Goal: Communication & Community: Connect with others

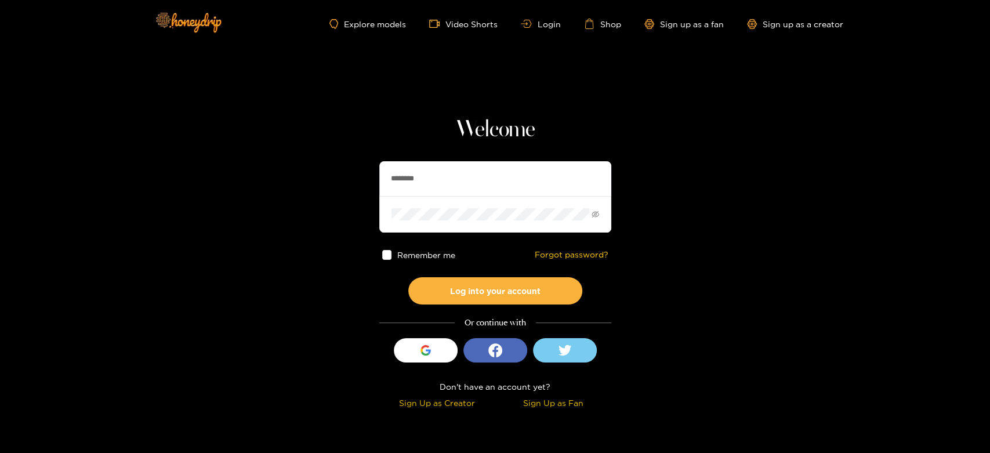
drag, startPoint x: 533, startPoint y: 176, endPoint x: 316, endPoint y: 154, distance: 218.1
click at [316, 154] on section "Welcome ******** Remember me Forgot password? Log into your account Or continue…" at bounding box center [495, 206] width 990 height 412
paste input "*****"
type input "**********"
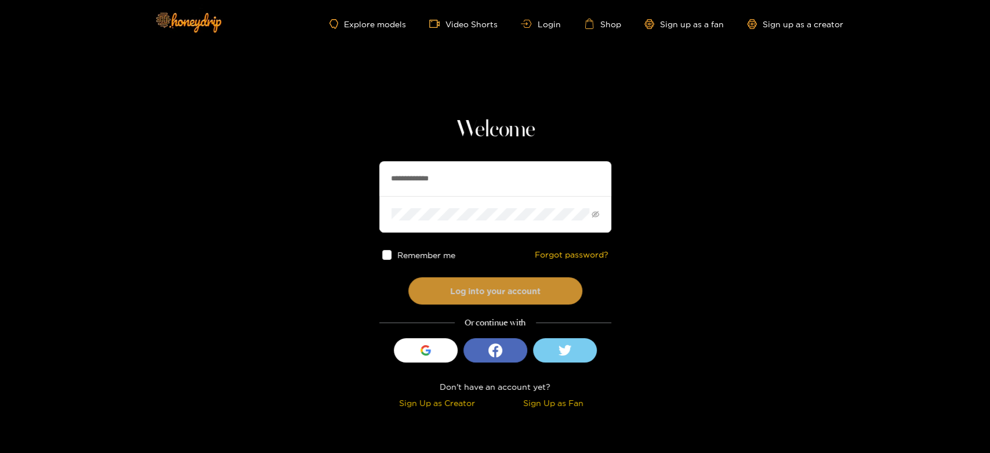
click at [458, 292] on button "Log into your account" at bounding box center [495, 290] width 174 height 27
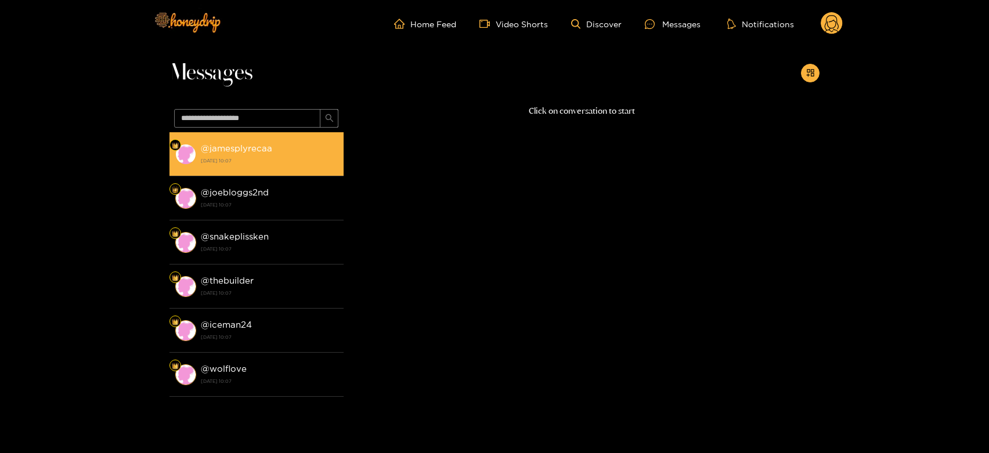
click at [259, 165] on strong "15 October 2025 10:07" at bounding box center [269, 160] width 137 height 10
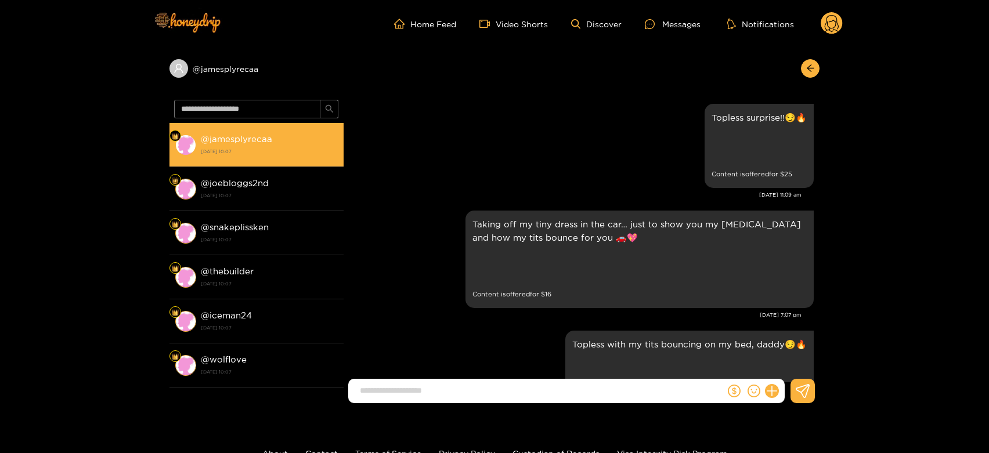
scroll to position [2471, 0]
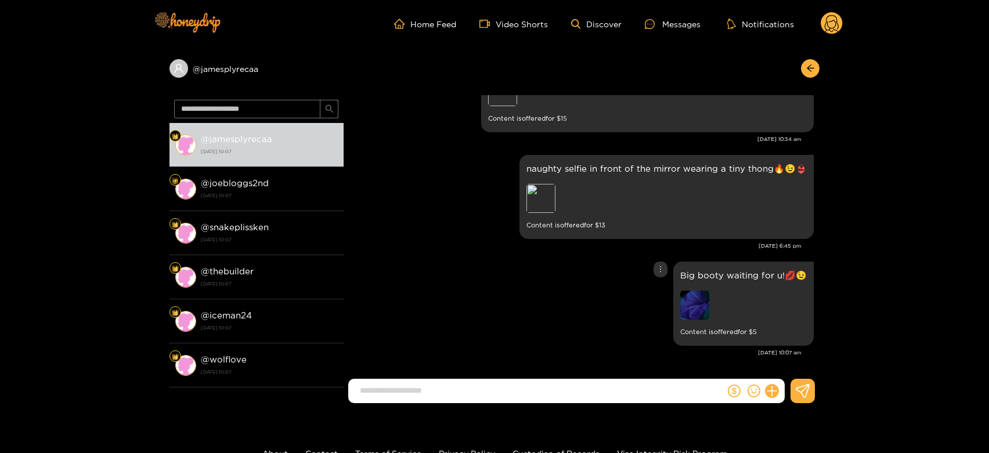
click at [687, 303] on img at bounding box center [694, 305] width 29 height 29
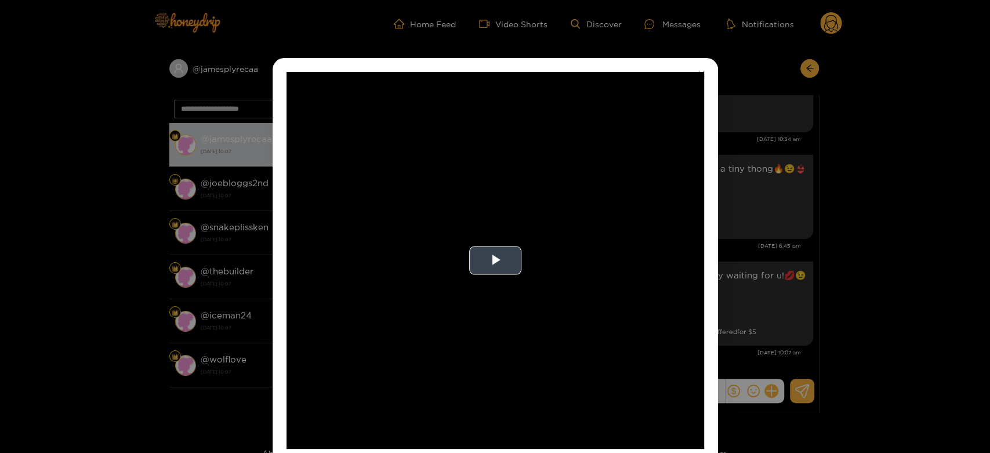
click at [620, 299] on video "Video Player" at bounding box center [496, 260] width 418 height 377
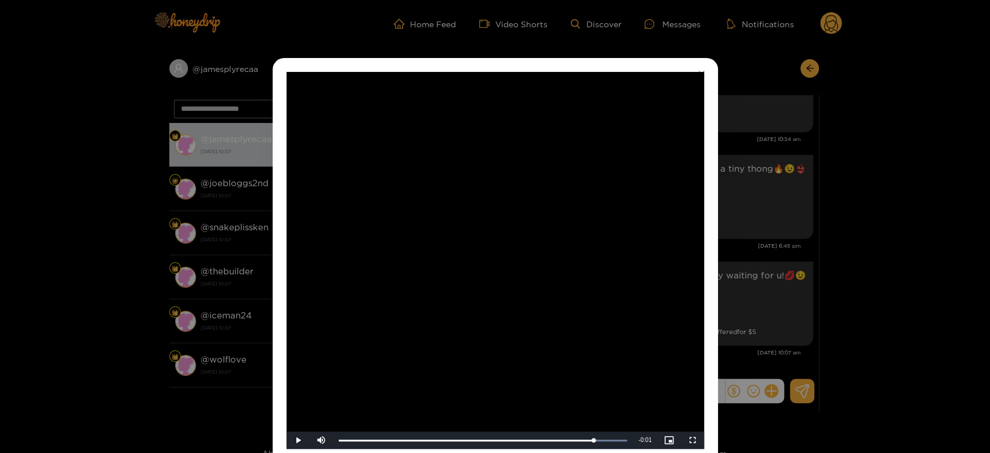
click at [737, 302] on div "**********" at bounding box center [495, 226] width 990 height 453
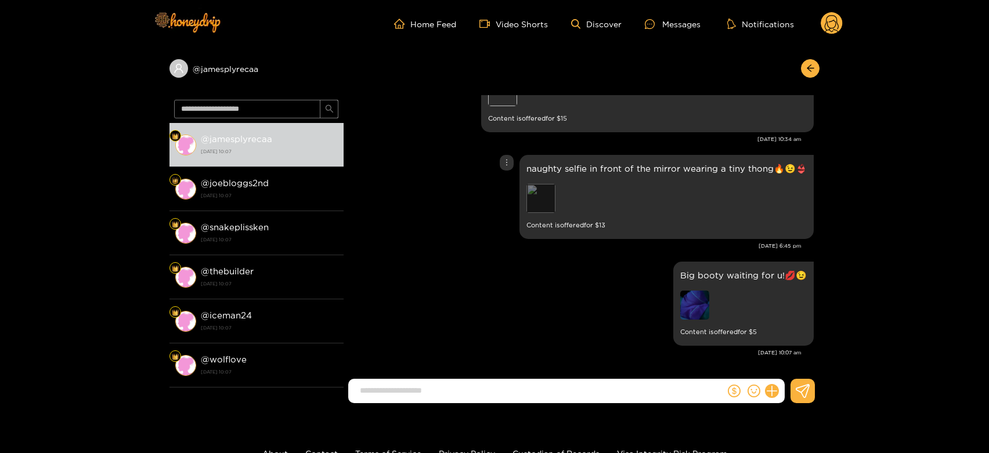
click at [549, 205] on div "Preview" at bounding box center [540, 198] width 29 height 29
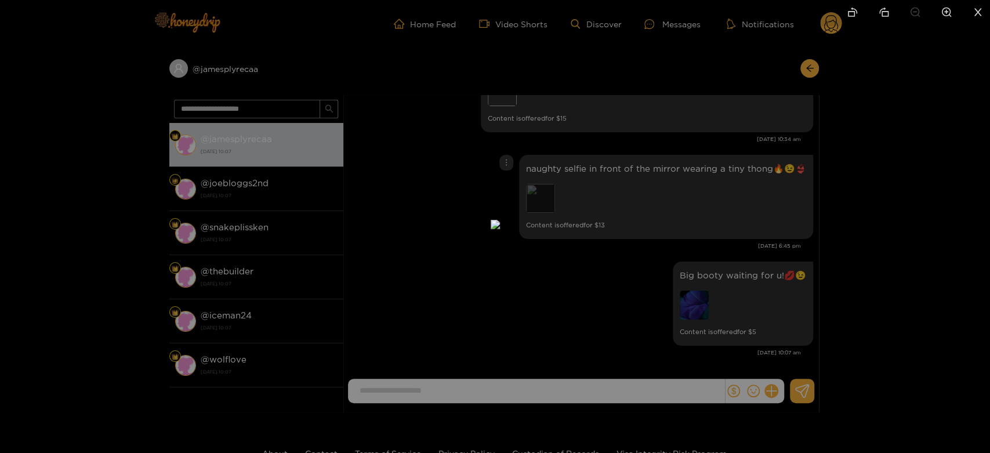
click at [500, 220] on img at bounding box center [495, 224] width 9 height 9
click at [500, 225] on img at bounding box center [495, 224] width 9 height 9
click at [693, 224] on div at bounding box center [495, 226] width 990 height 453
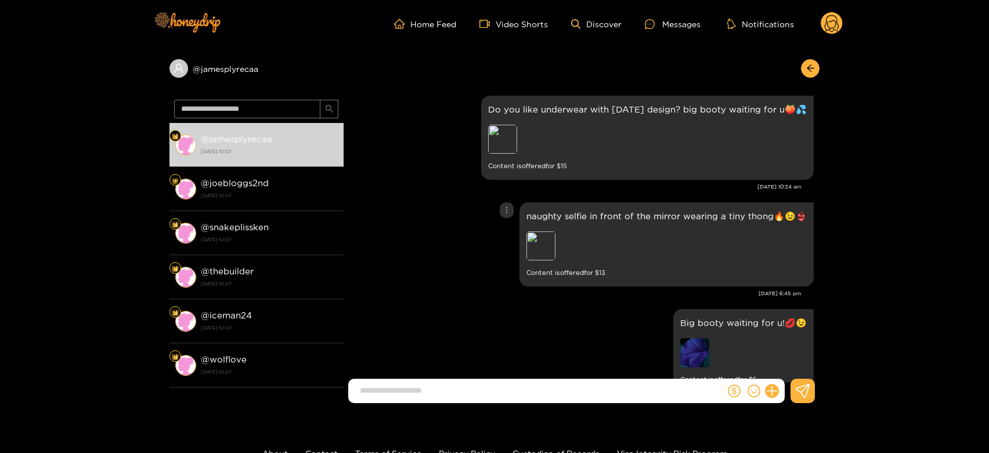
scroll to position [2419, 0]
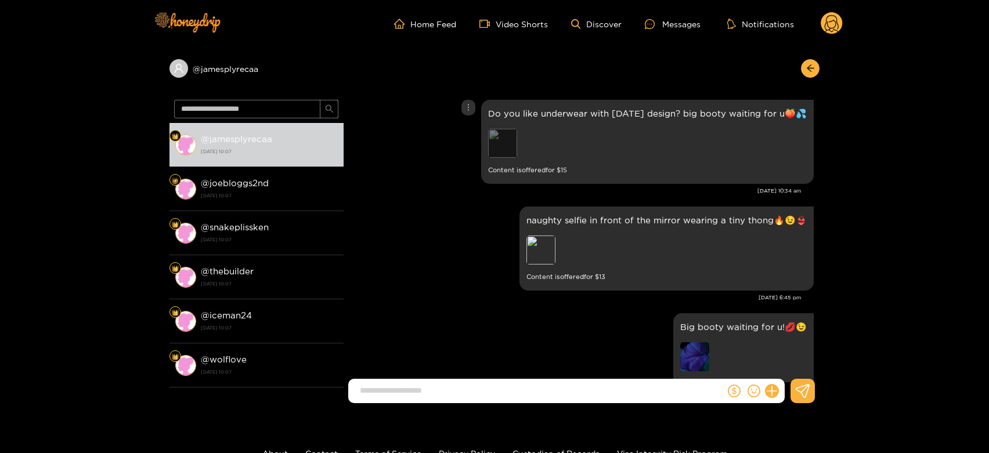
click at [501, 143] on div "Preview" at bounding box center [502, 143] width 29 height 29
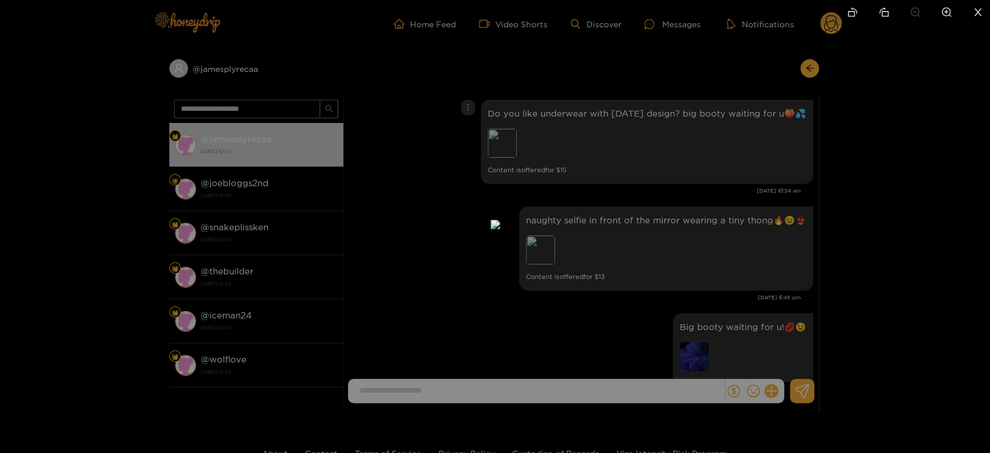
click at [683, 182] on div at bounding box center [495, 226] width 990 height 453
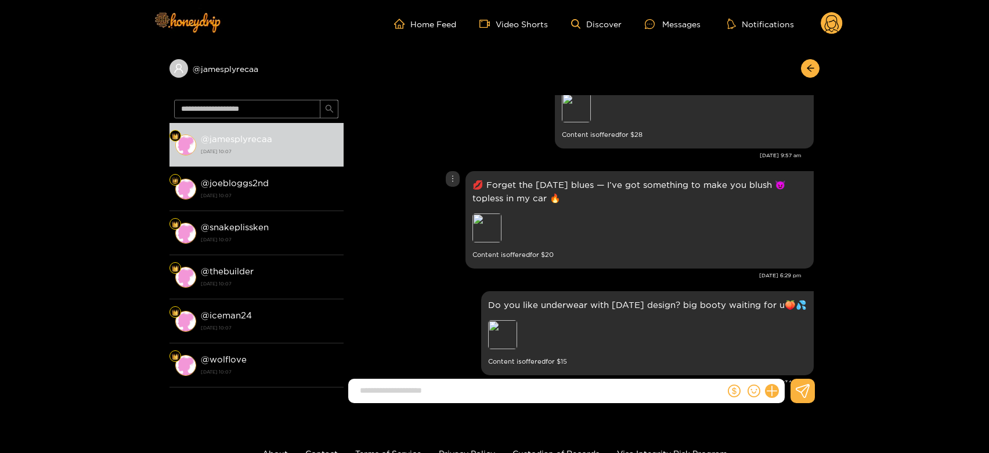
scroll to position [2202, 0]
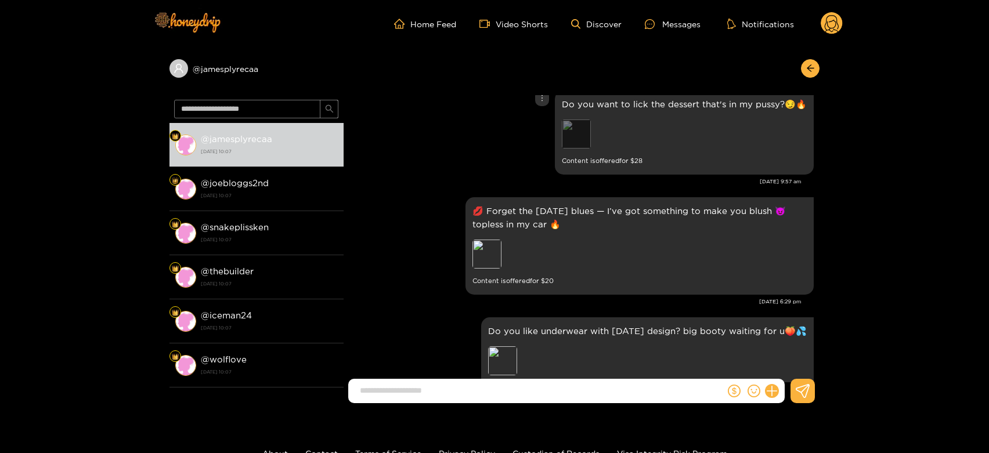
click at [583, 128] on div "Preview" at bounding box center [576, 134] width 29 height 29
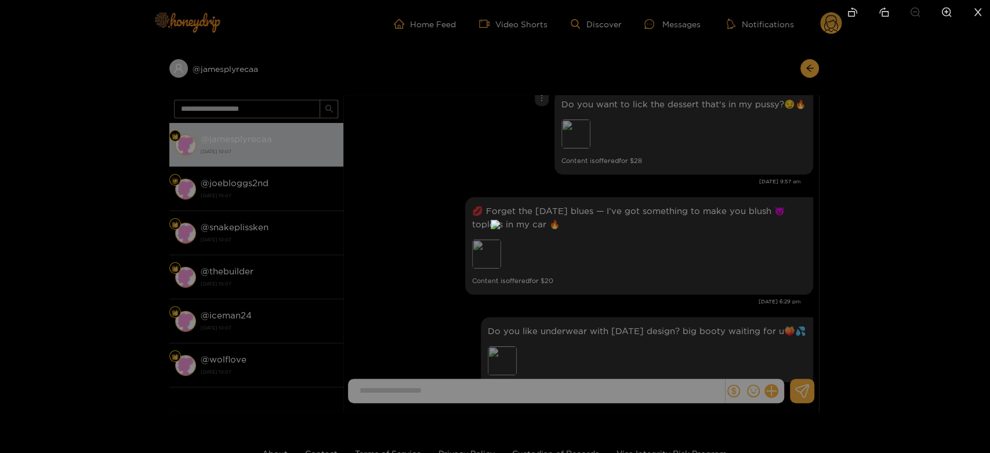
click at [691, 183] on div at bounding box center [495, 226] width 990 height 453
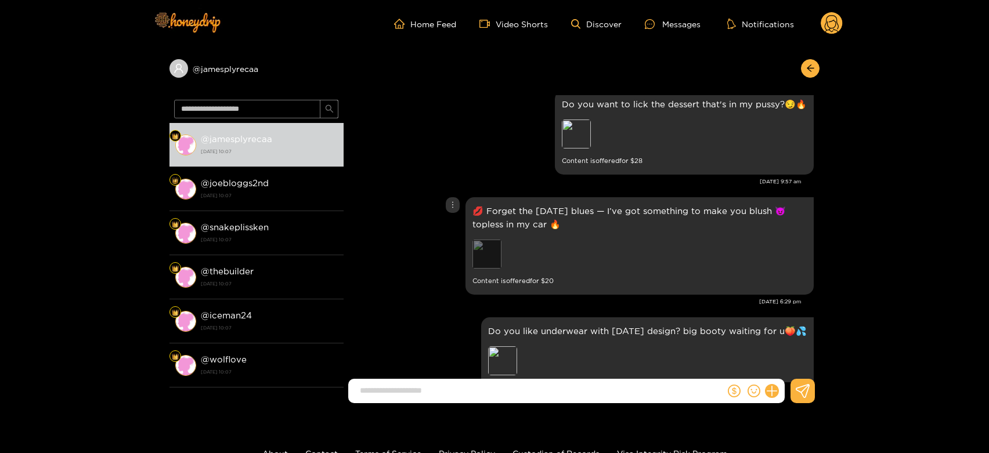
click at [492, 254] on div "Preview" at bounding box center [486, 254] width 29 height 29
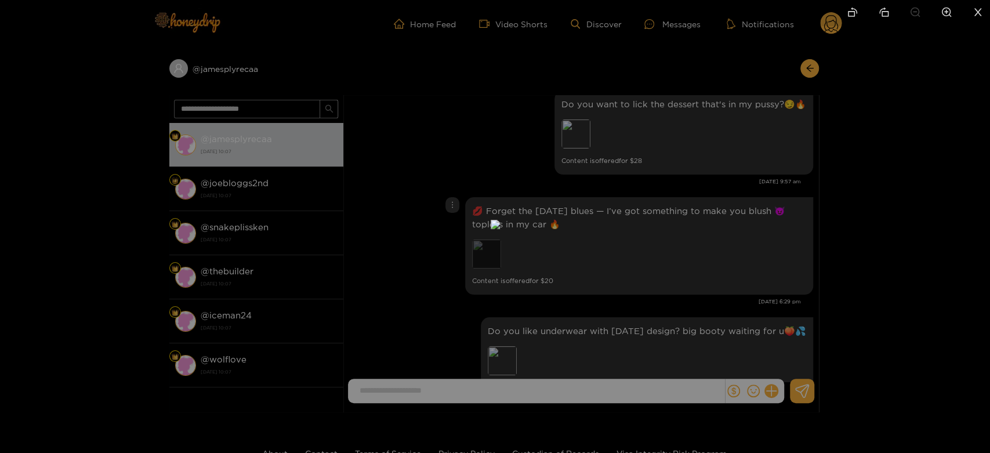
click at [492, 229] on img at bounding box center [495, 224] width 9 height 9
click at [704, 265] on div at bounding box center [495, 226] width 990 height 453
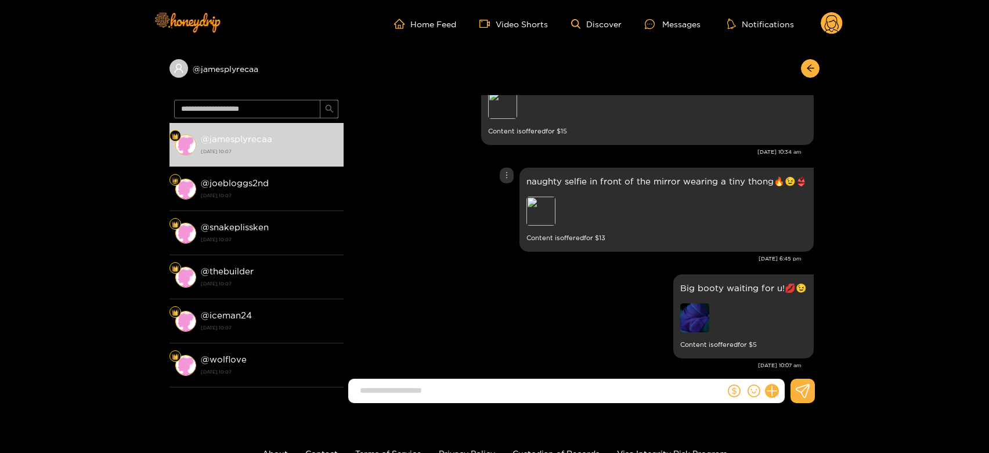
scroll to position [2471, 0]
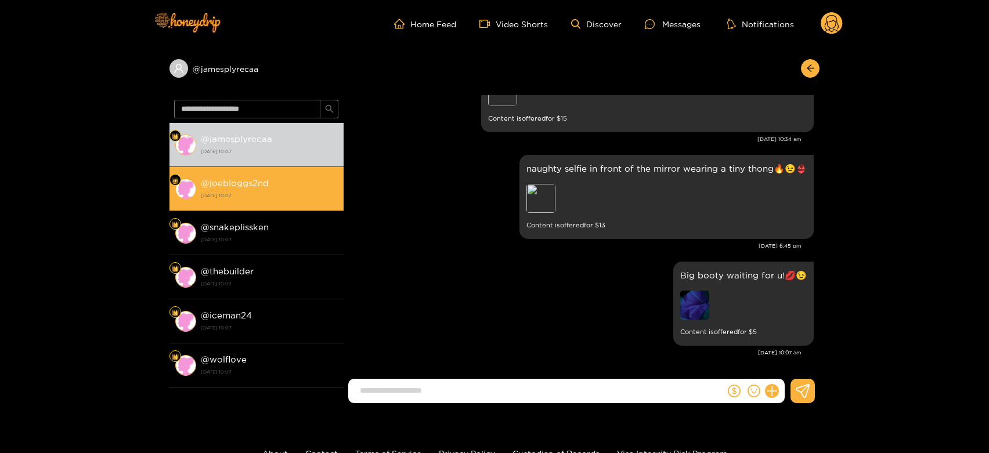
click at [295, 208] on li "@ joebloggs2nd 15 October 2025 10:07" at bounding box center [256, 189] width 174 height 44
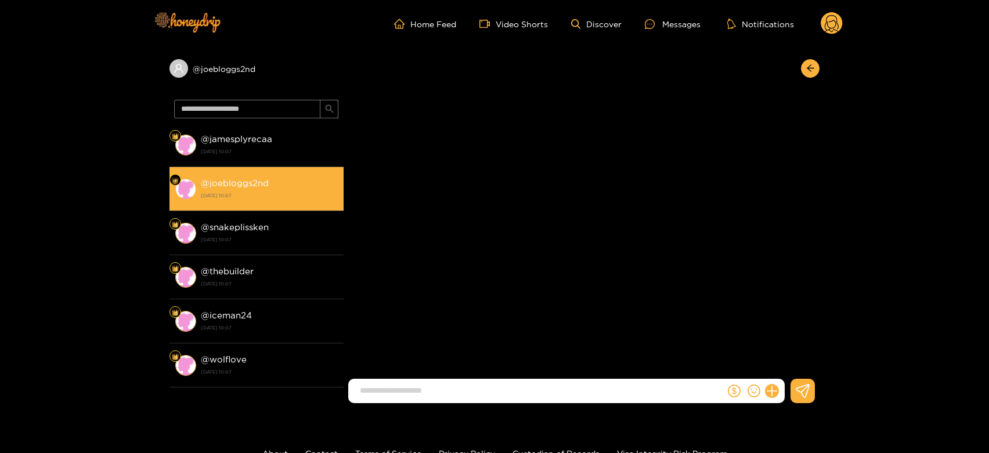
click at [295, 208] on li "@ joebloggs2nd 15 October 2025 10:07" at bounding box center [256, 189] width 174 height 44
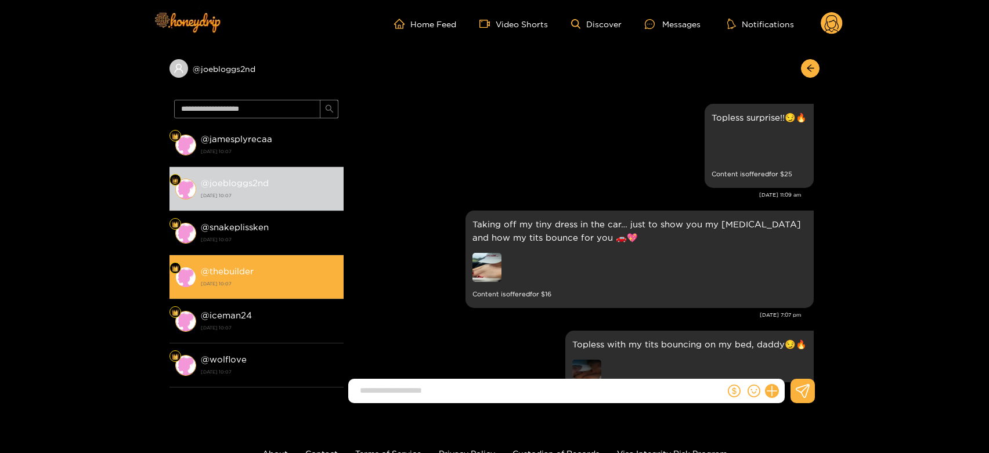
scroll to position [2471, 0]
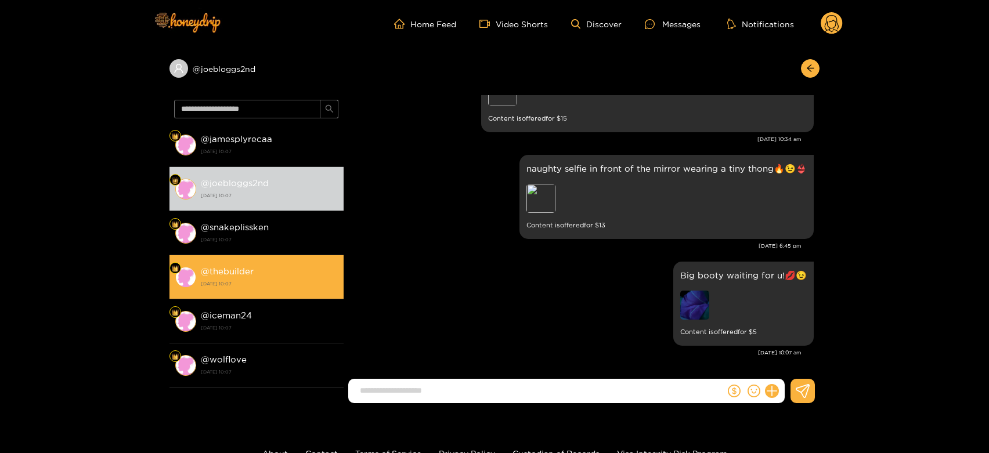
click at [296, 260] on li "@ thebuilder 15 October 2025 10:07" at bounding box center [256, 277] width 174 height 44
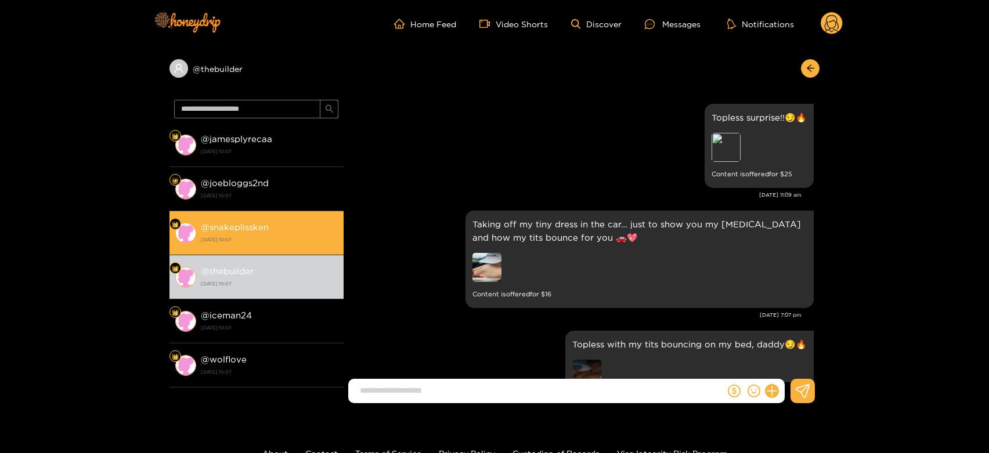
scroll to position [2471, 0]
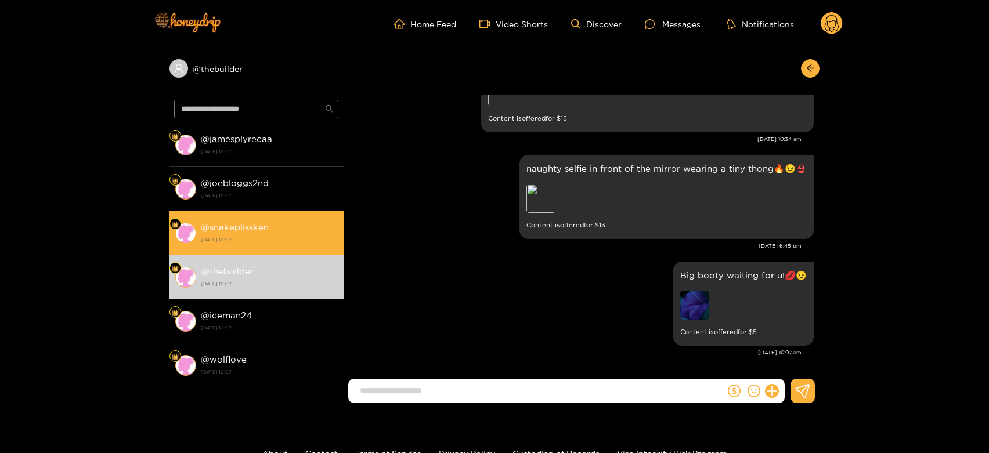
click at [282, 226] on div "@ snakeplissken 15 October 2025 10:07" at bounding box center [269, 233] width 137 height 26
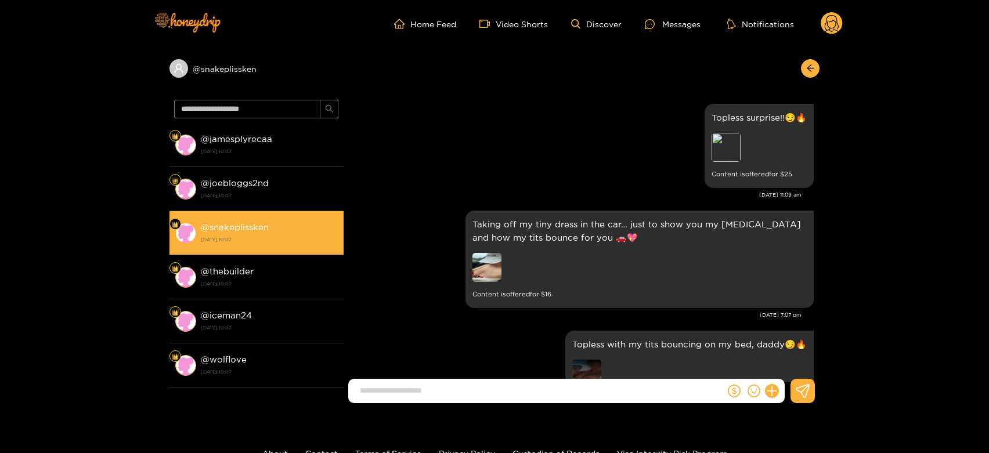
scroll to position [2471, 0]
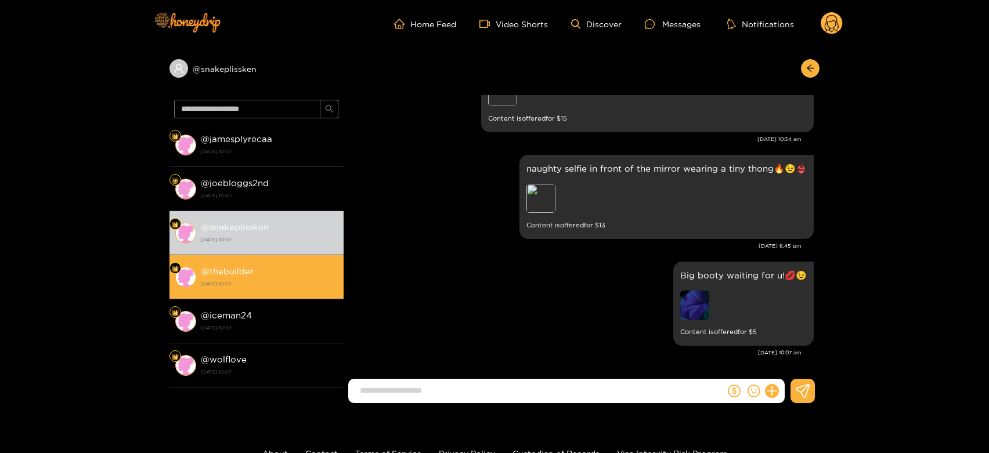
click at [287, 272] on div "@ thebuilder 15 October 2025 10:07" at bounding box center [269, 277] width 137 height 26
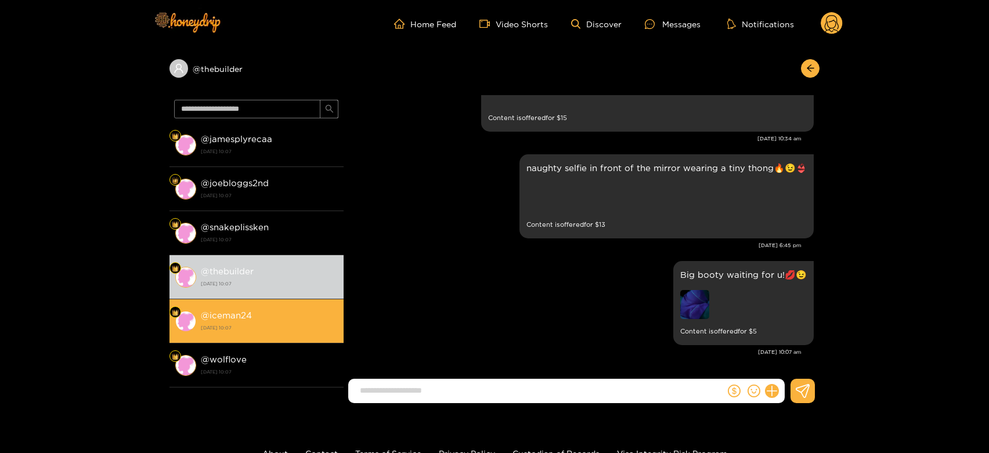
scroll to position [2471, 0]
click at [288, 308] on div "@ iceman24 15 October 2025 10:07" at bounding box center [269, 321] width 137 height 26
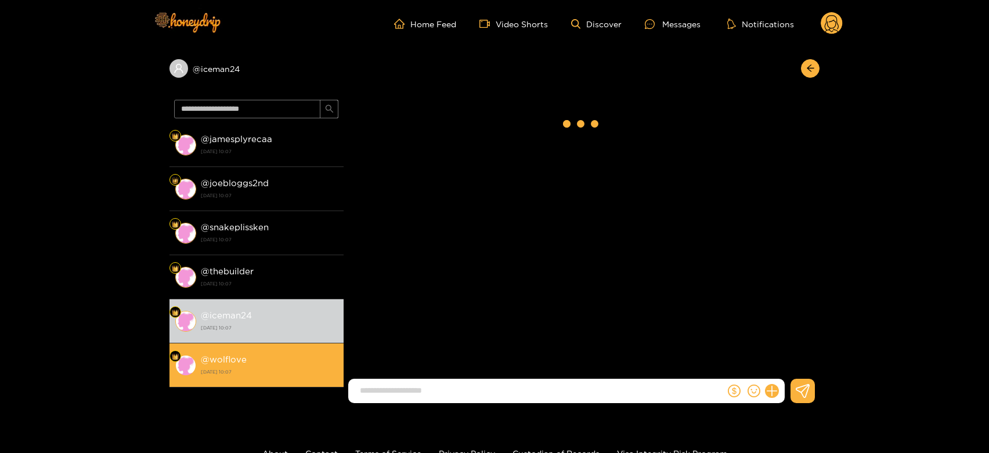
scroll to position [2471, 0]
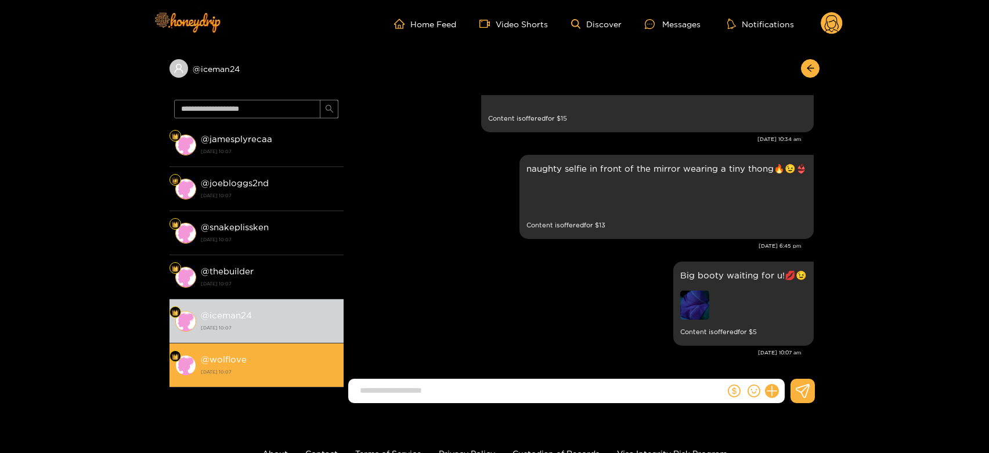
click at [278, 357] on div "@ wolflove 15 October 2025 10:07" at bounding box center [269, 365] width 137 height 26
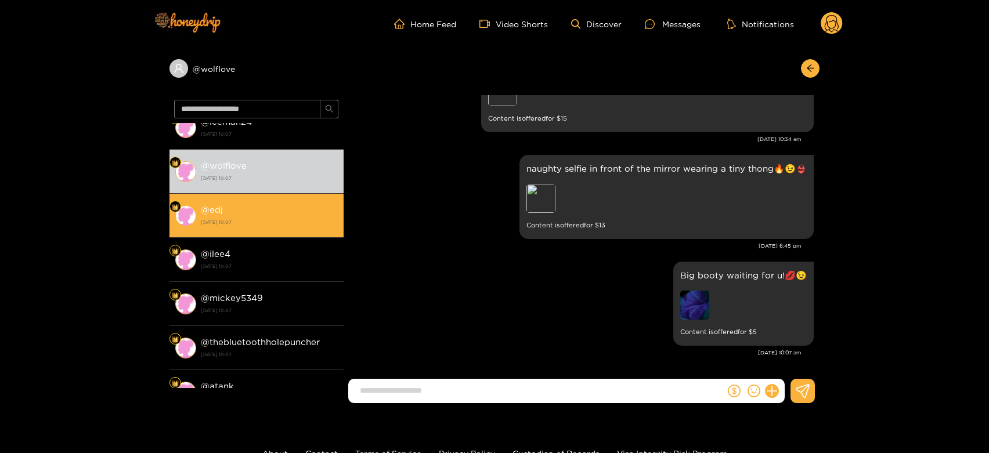
scroll to position [199, 0]
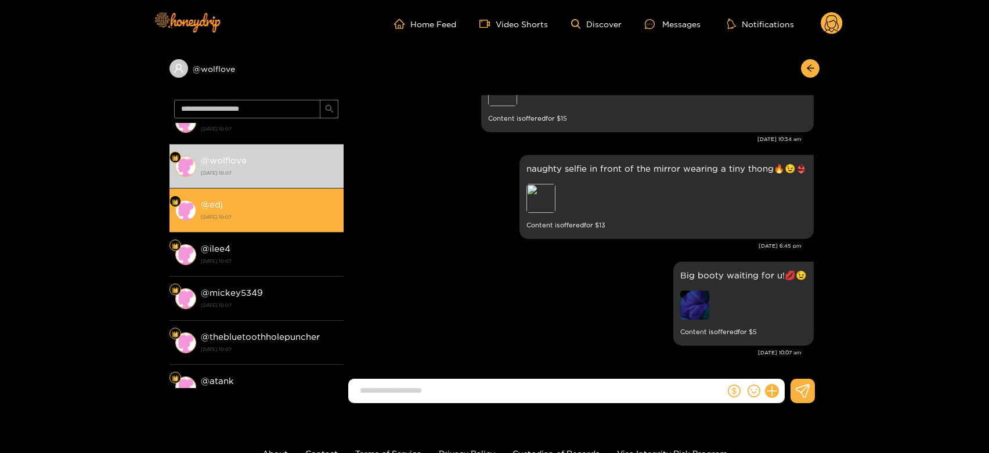
click at [288, 209] on div "@ edj 15 October 2025 10:07" at bounding box center [269, 210] width 137 height 26
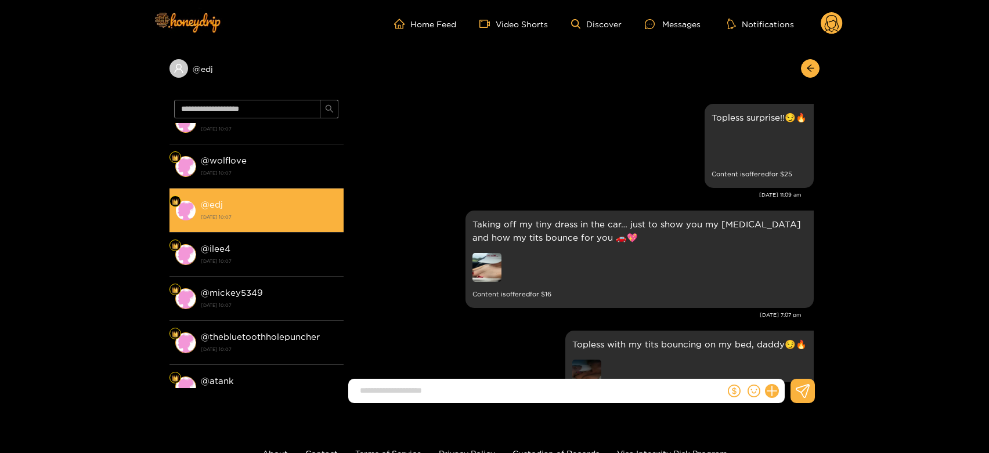
scroll to position [2471, 0]
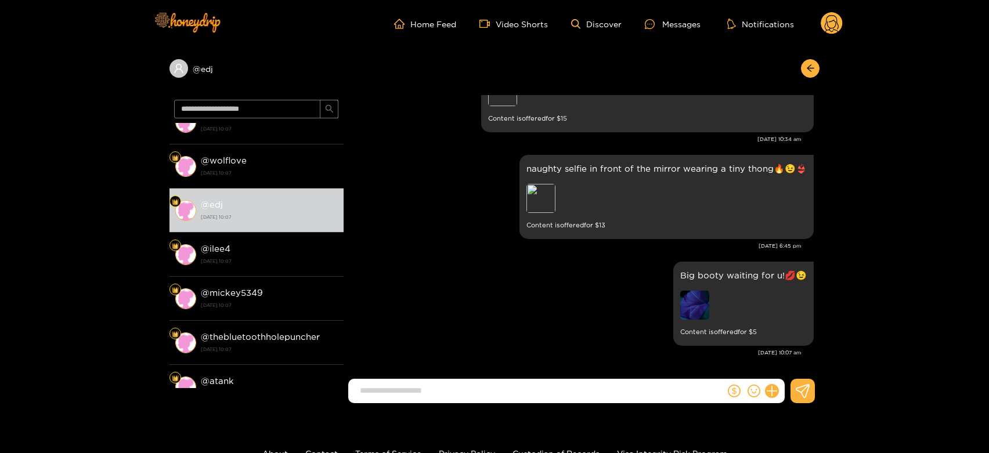
click at [829, 19] on circle at bounding box center [831, 23] width 22 height 22
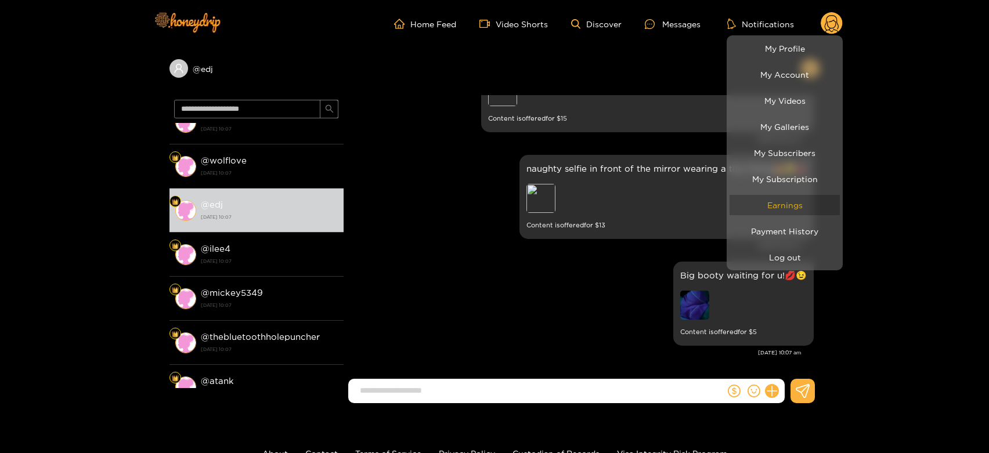
click at [780, 205] on link "Earnings" at bounding box center [784, 205] width 110 height 20
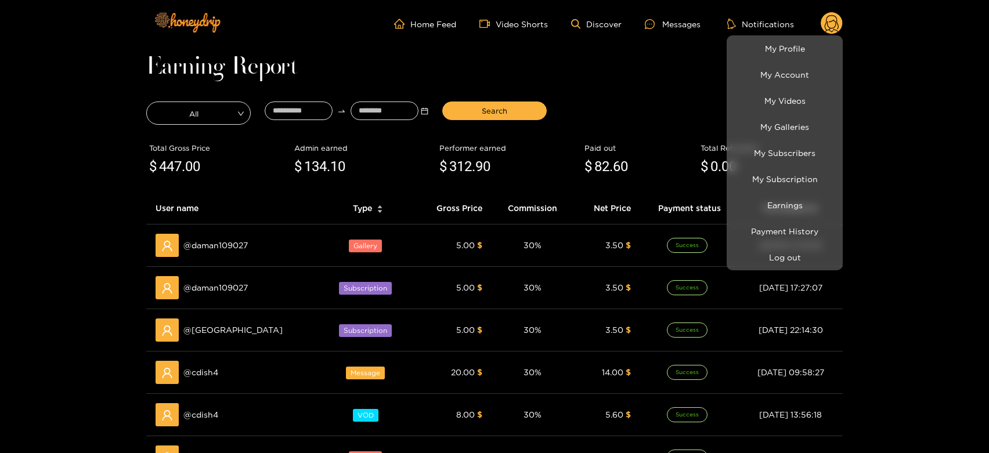
click at [204, 247] on div at bounding box center [494, 226] width 989 height 453
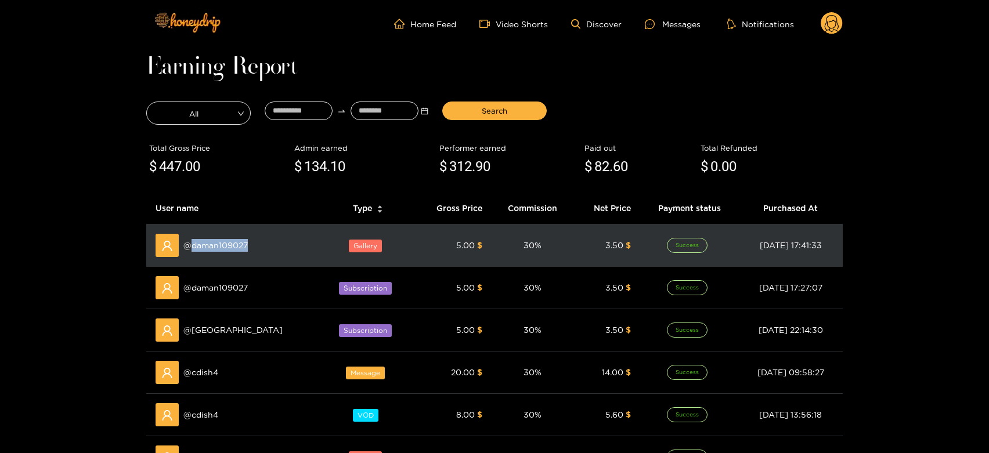
click at [204, 247] on span "@ daman109027" at bounding box center [215, 245] width 64 height 13
copy span "daman109027"
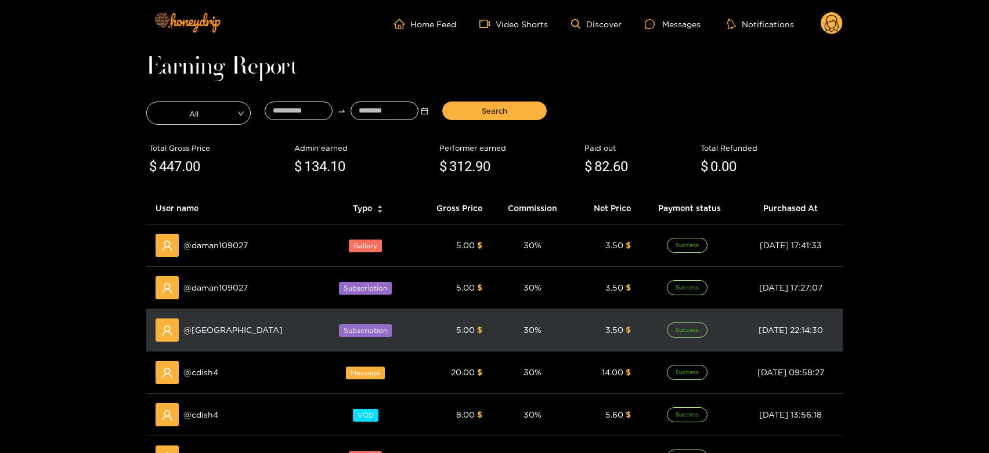
click at [195, 341] on div "@ delft" at bounding box center [233, 330] width 157 height 23
copy span "delft"
click at [195, 341] on div "@ delft" at bounding box center [233, 330] width 157 height 23
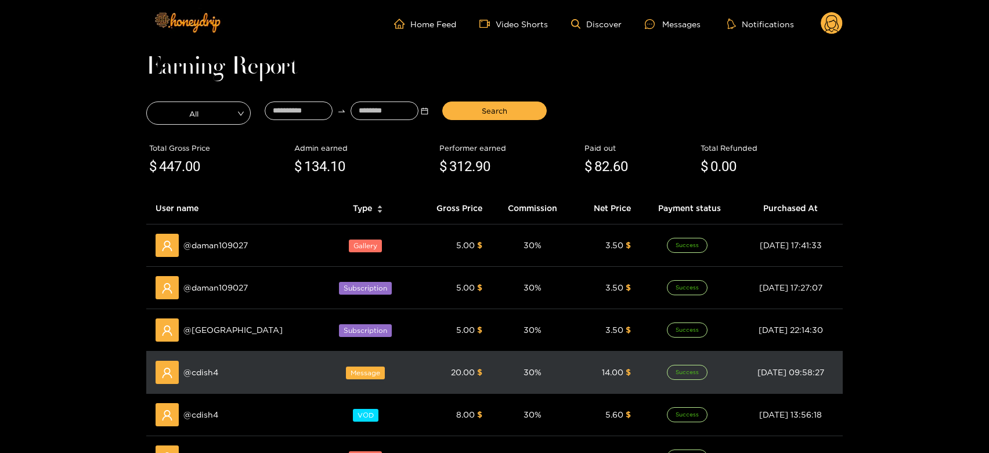
click at [197, 368] on span "@ cdish4" at bounding box center [200, 372] width 35 height 13
copy span "cdish4"
click at [197, 368] on span "@ cdish4" at bounding box center [200, 372] width 35 height 13
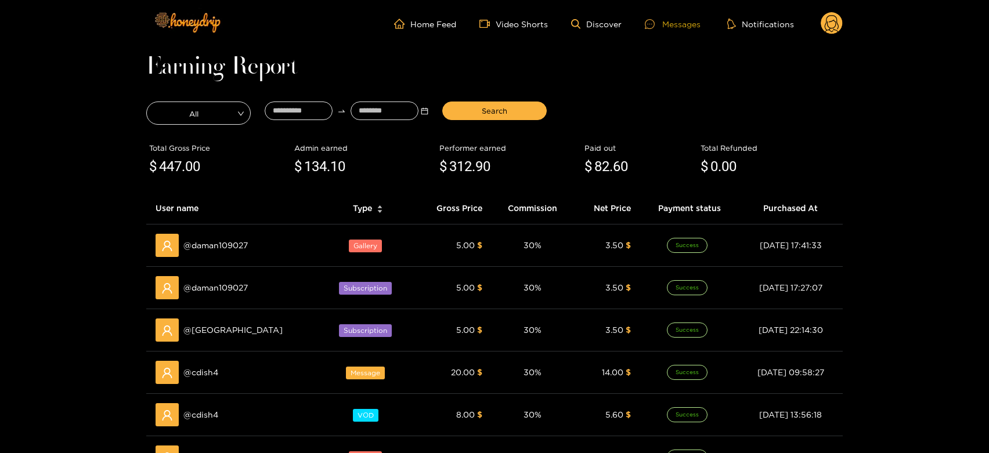
click at [654, 19] on icon at bounding box center [650, 24] width 10 height 10
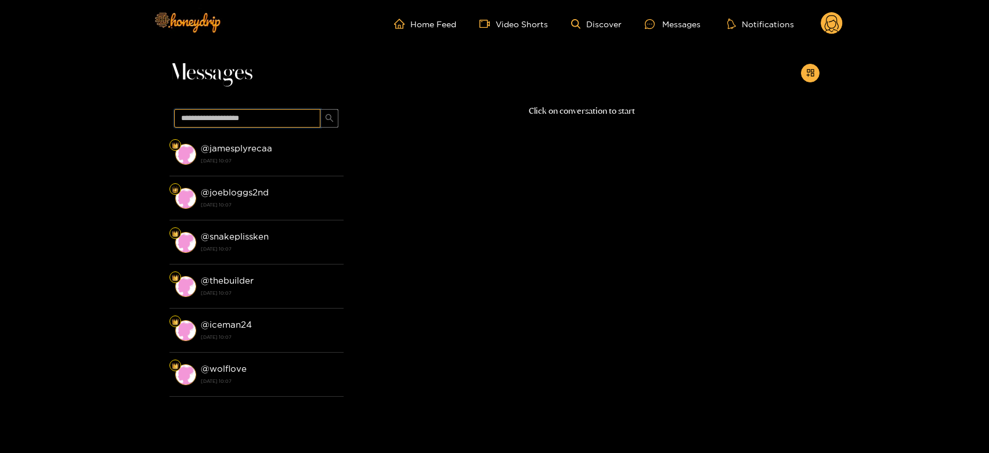
click at [191, 122] on input "text" at bounding box center [247, 118] width 146 height 19
paste input "******"
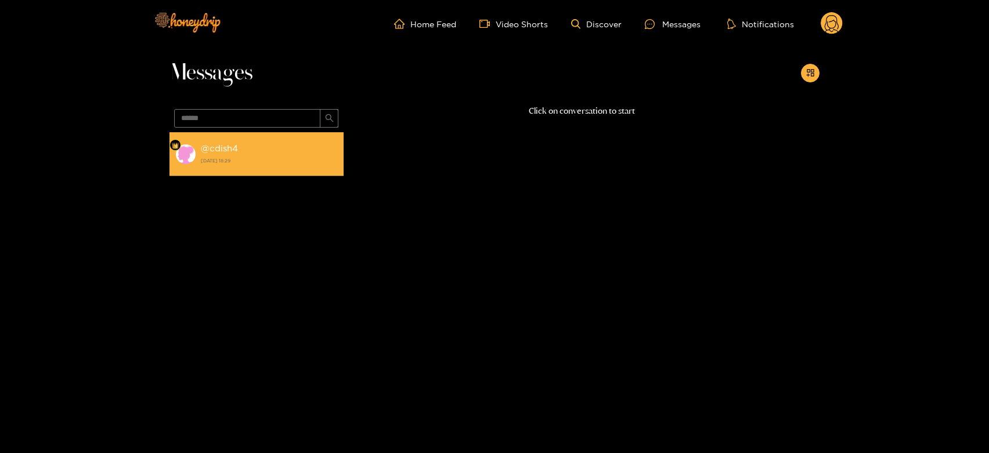
click at [227, 151] on strong "@ cdish4" at bounding box center [219, 148] width 37 height 10
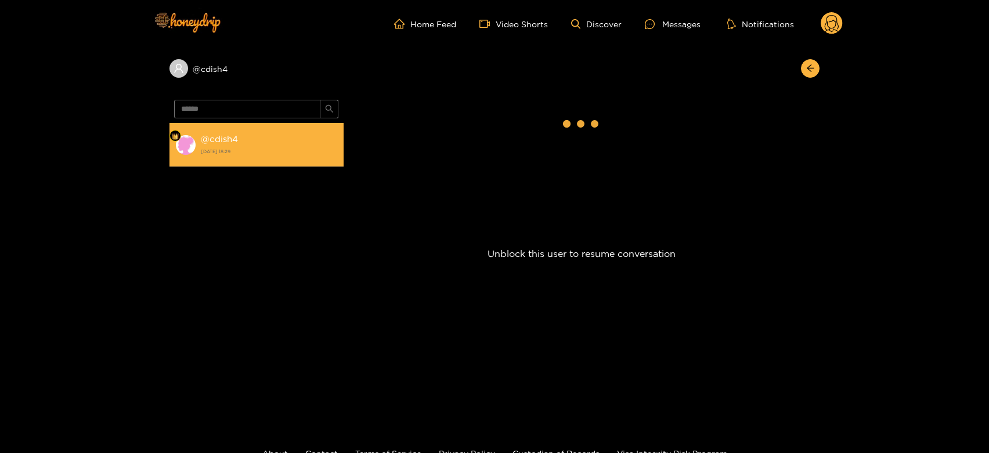
scroll to position [2535, 0]
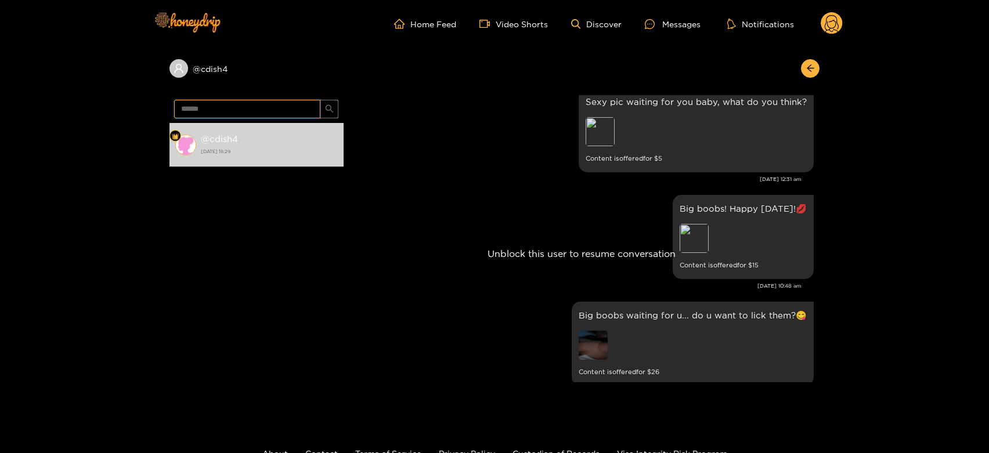
click at [216, 104] on input "******" at bounding box center [247, 109] width 146 height 19
paste input "text"
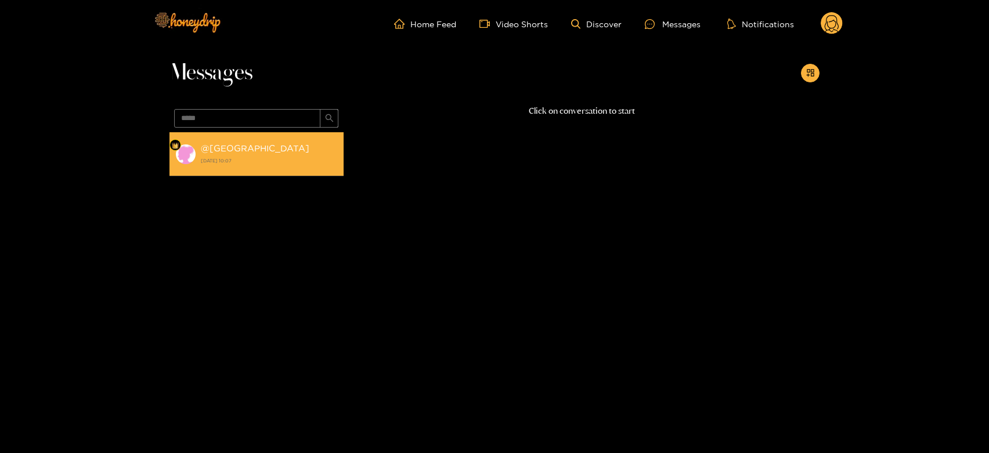
click at [260, 160] on strong "15 October 2025 10:07" at bounding box center [269, 160] width 137 height 10
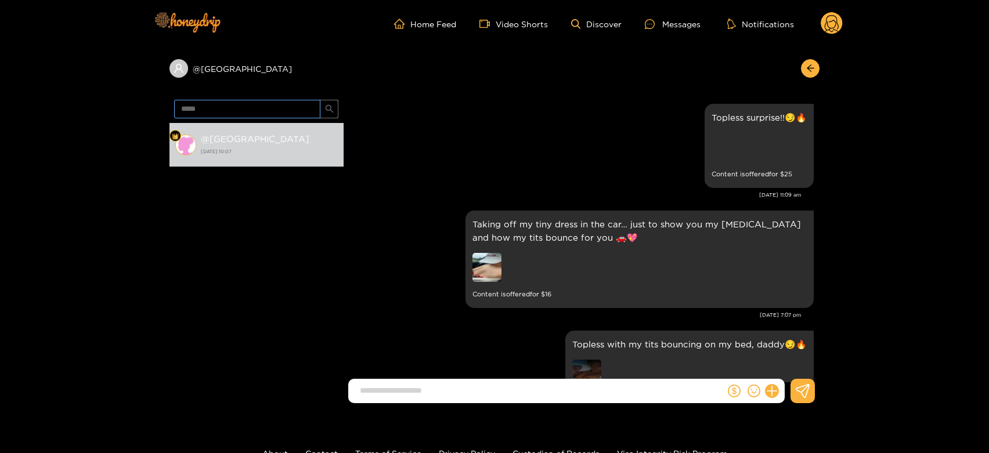
scroll to position [2471, 0]
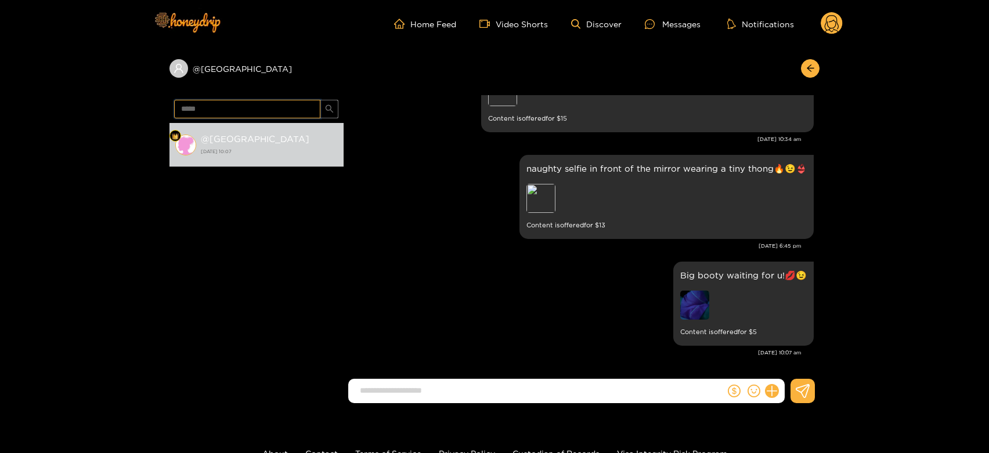
click at [249, 107] on input "*****" at bounding box center [247, 109] width 146 height 19
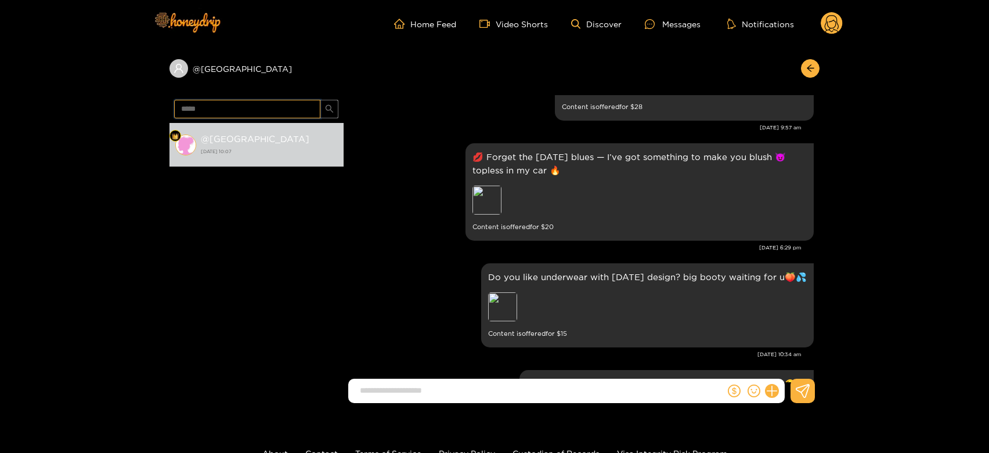
scroll to position [2253, 0]
paste input "******"
type input "**********"
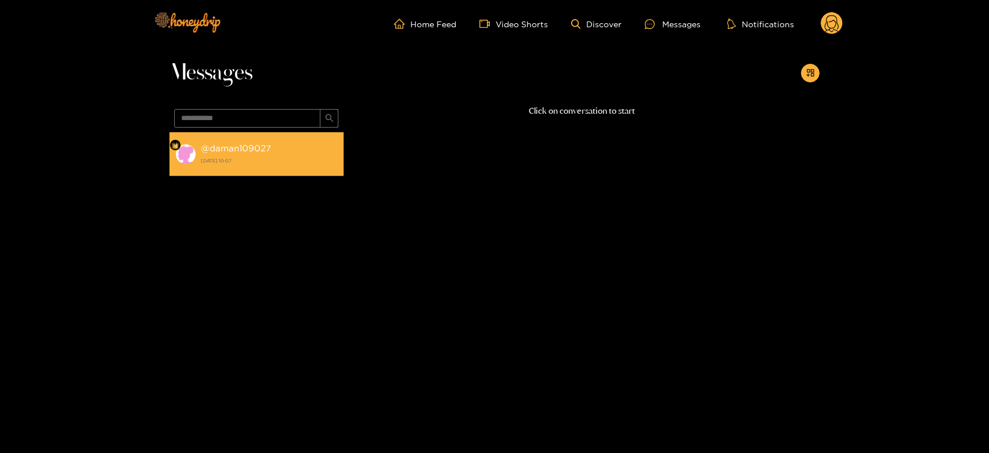
click at [257, 155] on div "@ daman109027 15 October 2025 10:07" at bounding box center [269, 154] width 137 height 26
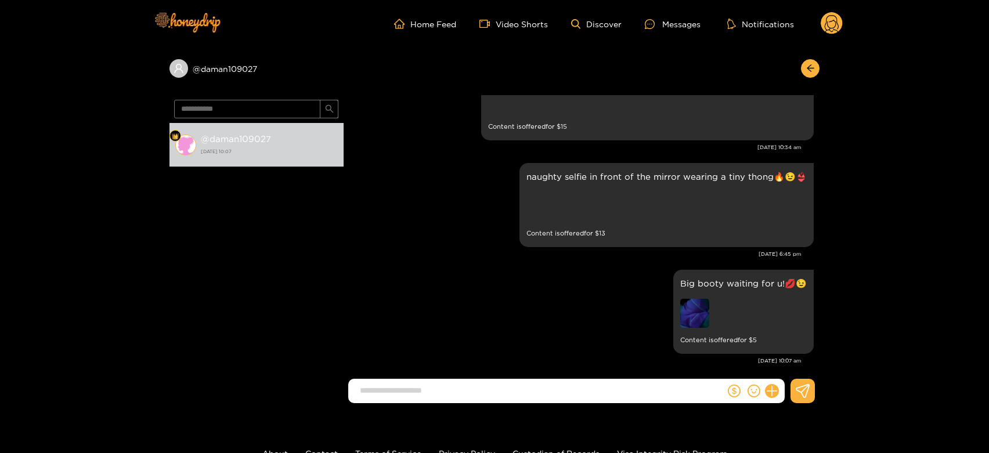
scroll to position [502, 0]
click at [845, 17] on header "Home Feed Video Shorts Discover Messages Notifications 0" at bounding box center [494, 24] width 989 height 48
click at [831, 20] on circle at bounding box center [831, 23] width 22 height 22
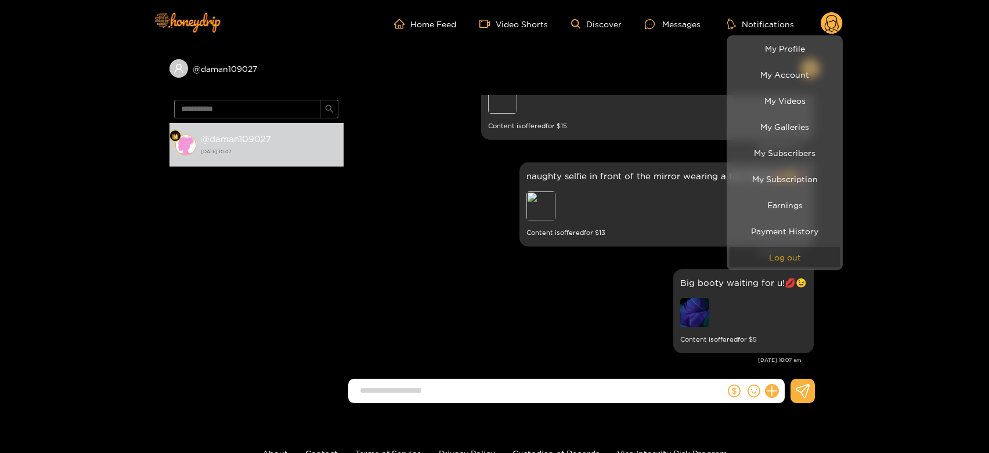
click at [783, 255] on button "Log out" at bounding box center [784, 257] width 110 height 20
